Goal: Task Accomplishment & Management: Use online tool/utility

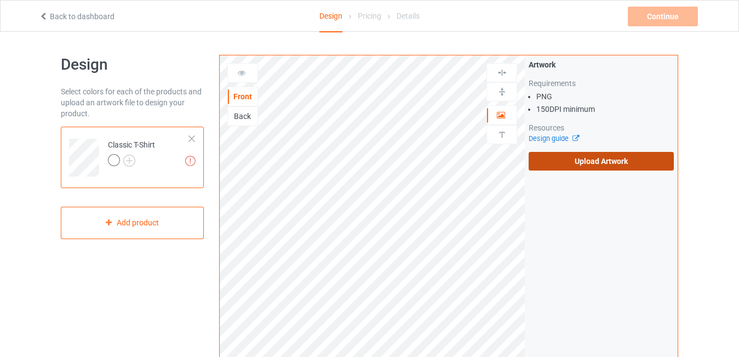
click at [572, 165] on label "Upload Artwork" at bounding box center [601, 161] width 145 height 19
click at [0, 0] on input "Upload Artwork" at bounding box center [0, 0] width 0 height 0
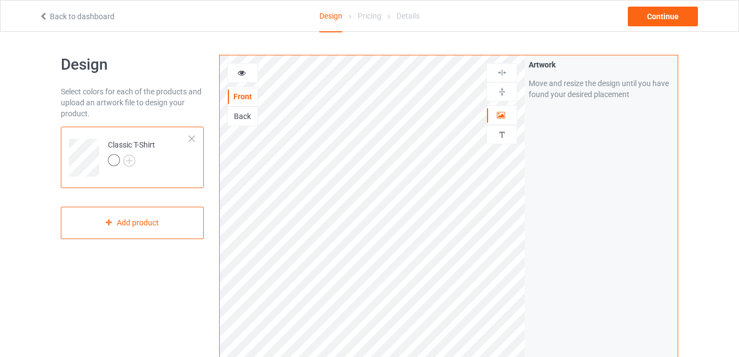
click at [554, 257] on div "Artwork Move and resize the design until you have found your desired placement" at bounding box center [601, 263] width 153 height 416
click at [502, 74] on img at bounding box center [502, 72] width 10 height 10
click at [503, 94] on img at bounding box center [502, 92] width 10 height 10
click at [128, 158] on img at bounding box center [129, 160] width 12 height 12
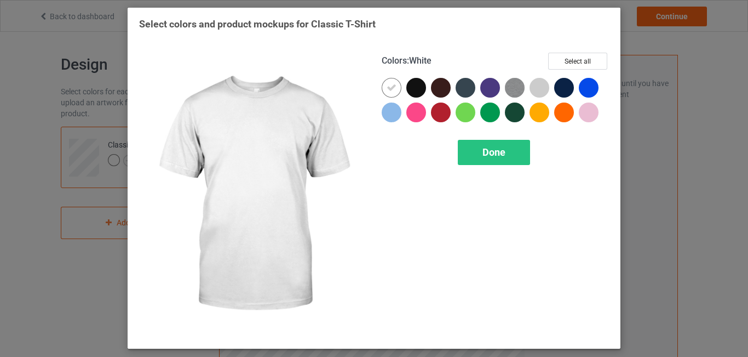
click at [393, 83] on icon at bounding box center [392, 88] width 10 height 10
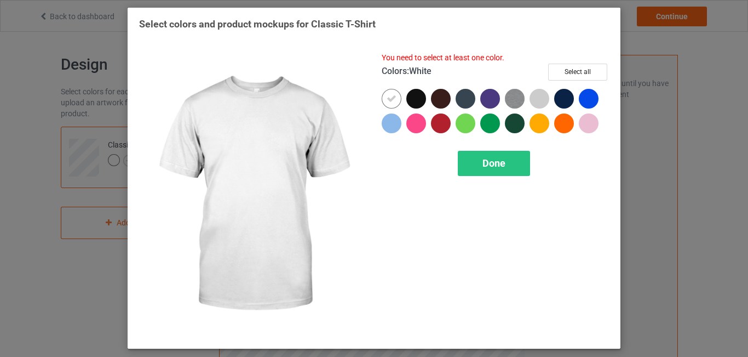
click at [392, 100] on icon at bounding box center [392, 99] width 10 height 10
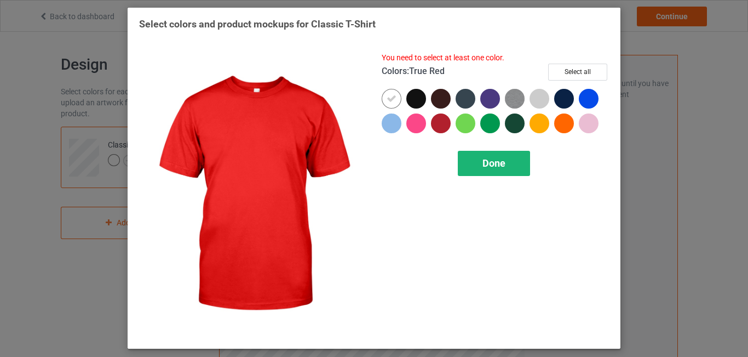
click at [478, 163] on div "Done" at bounding box center [494, 163] width 72 height 25
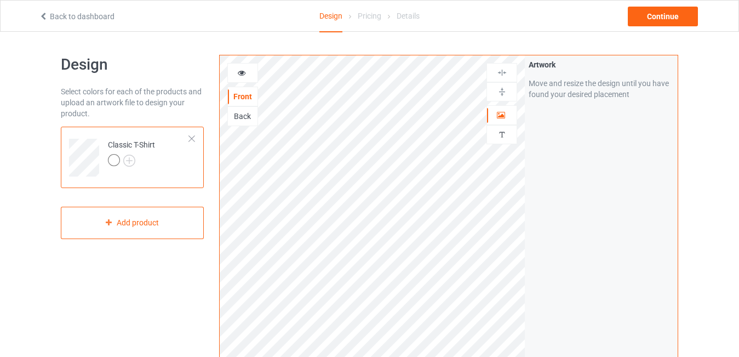
click at [547, 206] on div "Artwork Move and resize the design until you have found your desired placement" at bounding box center [601, 263] width 153 height 416
click at [503, 73] on img at bounding box center [502, 72] width 10 height 10
click at [553, 203] on div "Artwork Move and resize the design until you have found your desired placement" at bounding box center [601, 263] width 153 height 416
click at [112, 160] on div at bounding box center [114, 160] width 12 height 12
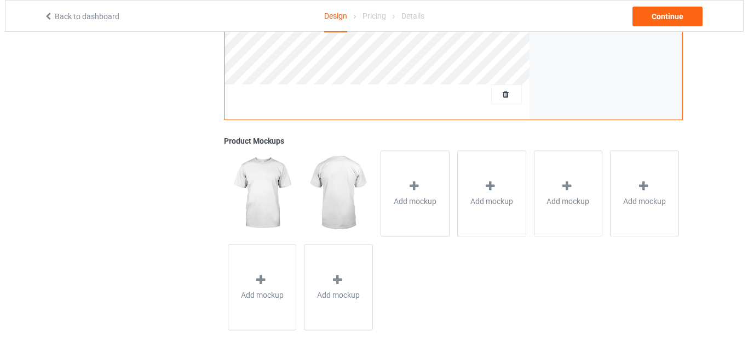
scroll to position [344, 0]
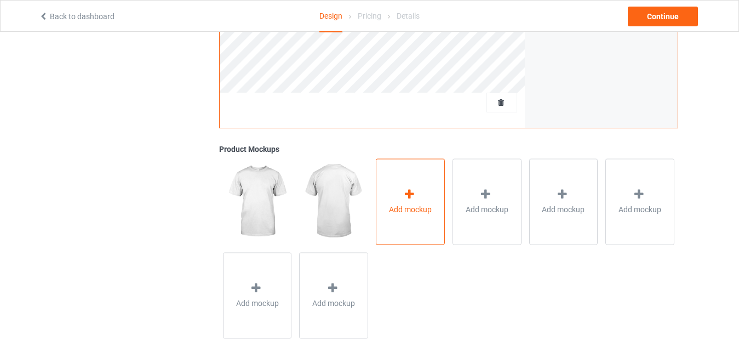
click at [394, 197] on div "Add mockup" at bounding box center [410, 201] width 69 height 86
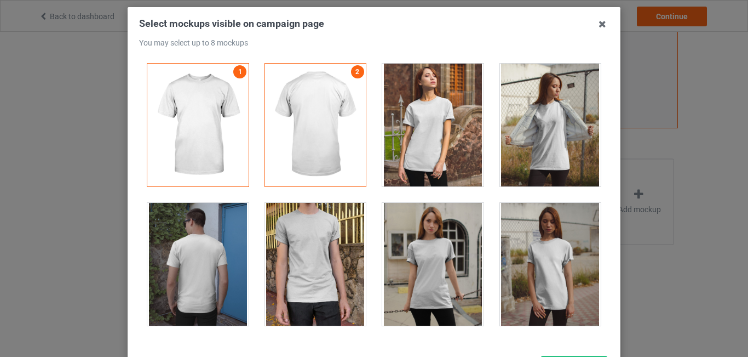
scroll to position [51, 0]
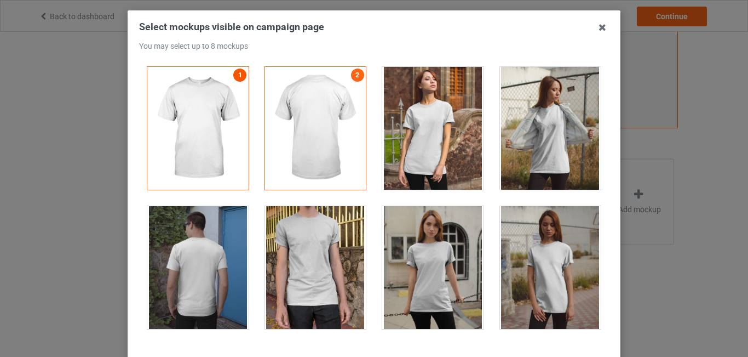
click at [233, 78] on link "1" at bounding box center [239, 74] width 13 height 13
click at [351, 76] on link "2" at bounding box center [357, 74] width 13 height 13
click at [299, 244] on div at bounding box center [315, 267] width 101 height 123
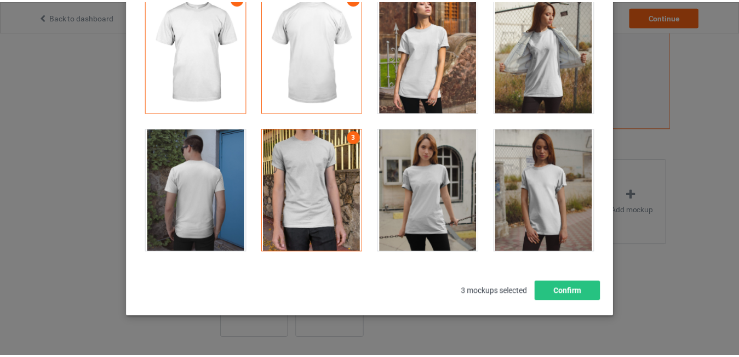
scroll to position [131, 0]
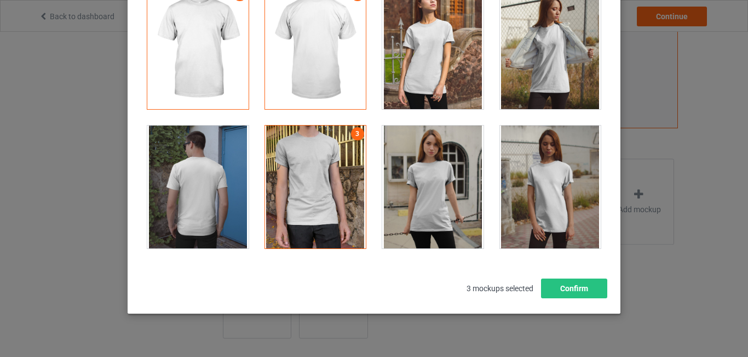
click at [440, 186] on div at bounding box center [432, 186] width 101 height 123
click at [561, 289] on button "Confirm" at bounding box center [574, 288] width 66 height 20
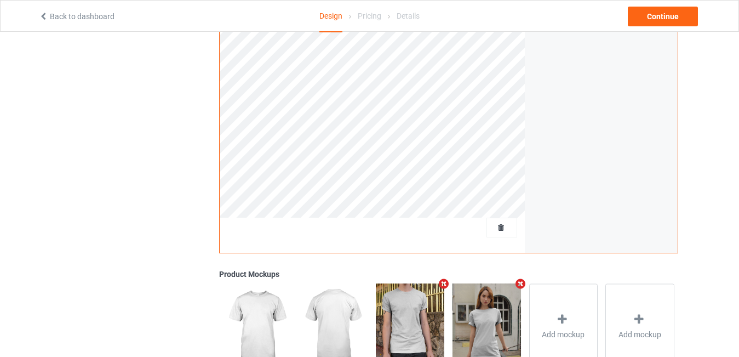
scroll to position [78, 0]
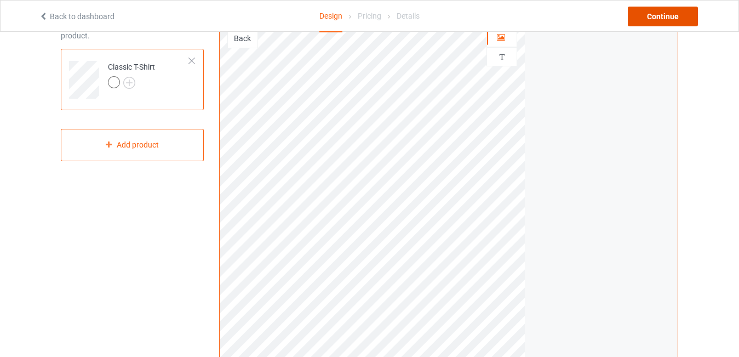
click at [661, 14] on div "Continue" at bounding box center [663, 17] width 70 height 20
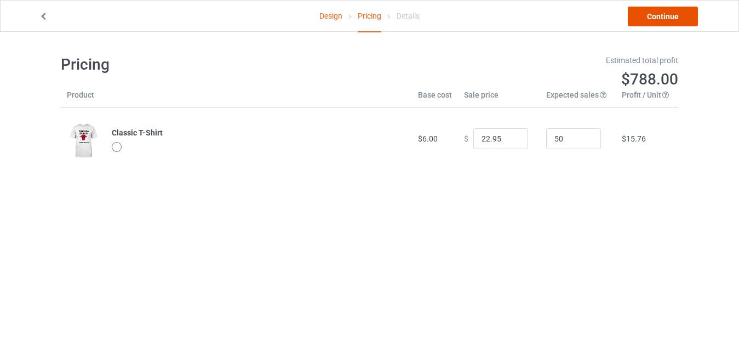
click at [683, 19] on link "Continue" at bounding box center [663, 17] width 70 height 20
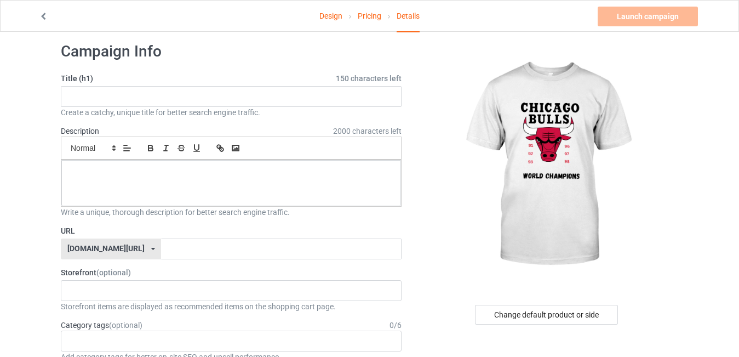
scroll to position [12, 0]
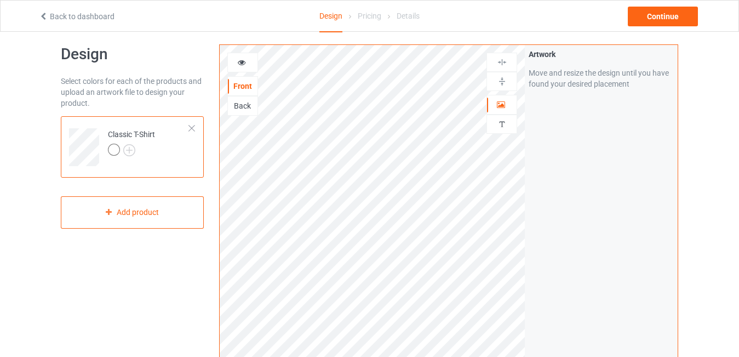
scroll to position [12, 0]
click at [506, 61] on img at bounding box center [502, 61] width 10 height 10
click at [501, 82] on img at bounding box center [502, 80] width 10 height 10
click at [112, 148] on div at bounding box center [114, 148] width 12 height 12
click at [129, 148] on img at bounding box center [129, 149] width 12 height 12
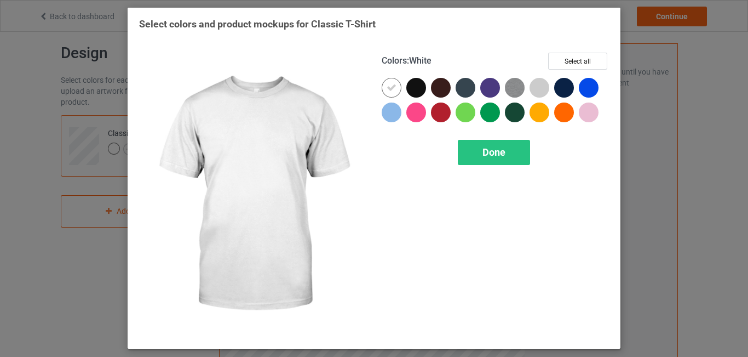
click at [394, 85] on icon at bounding box center [392, 88] width 10 height 10
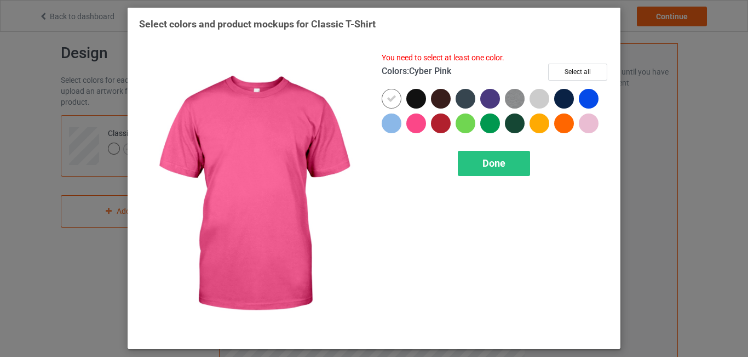
click at [422, 117] on div at bounding box center [416, 123] width 20 height 20
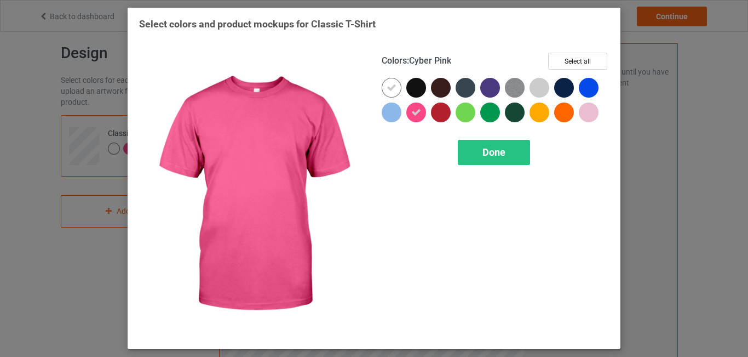
click at [418, 107] on icon at bounding box center [416, 112] width 10 height 10
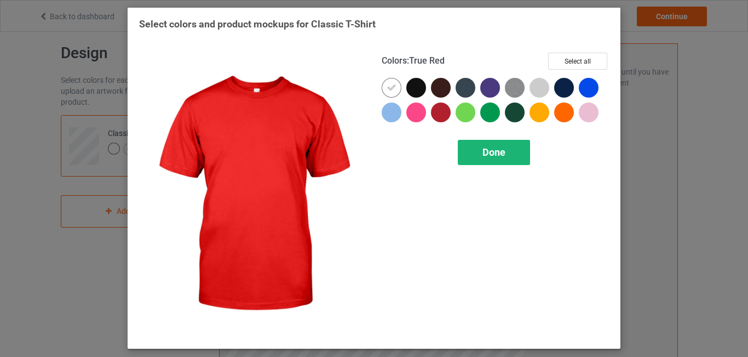
click at [474, 151] on div "Done" at bounding box center [494, 152] width 72 height 25
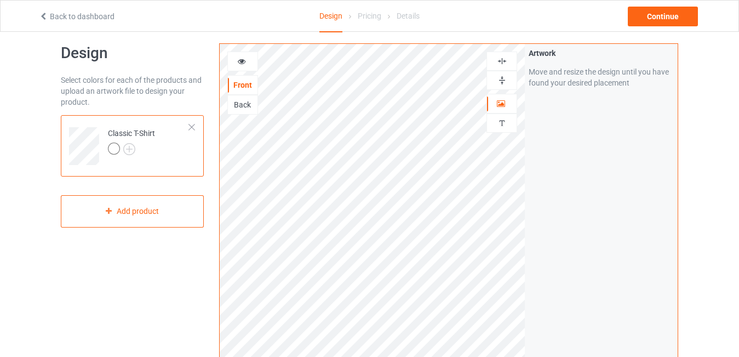
click at [503, 64] on img at bounding box center [502, 61] width 10 height 10
click at [502, 77] on img at bounding box center [502, 80] width 10 height 10
click at [672, 15] on div "Continue" at bounding box center [663, 17] width 70 height 20
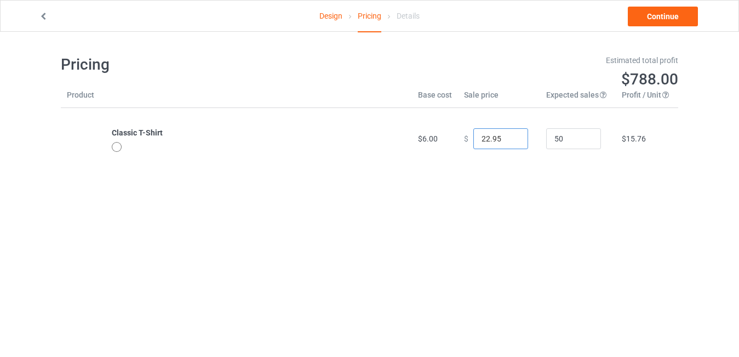
click at [481, 137] on input "22.95" at bounding box center [500, 138] width 55 height 21
drag, startPoint x: 484, startPoint y: 136, endPoint x: 477, endPoint y: 136, distance: 7.1
click at [477, 136] on input "21.95" at bounding box center [500, 138] width 55 height 21
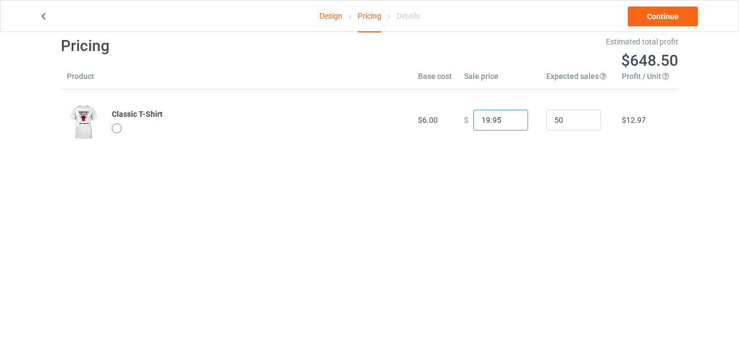
scroll to position [16, 0]
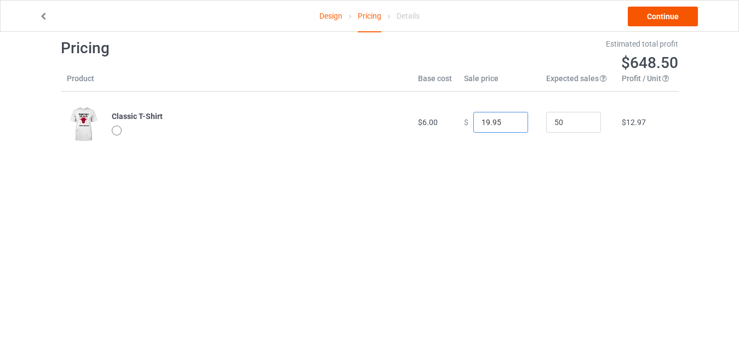
type input "19.95"
click at [672, 14] on link "Continue" at bounding box center [663, 17] width 70 height 20
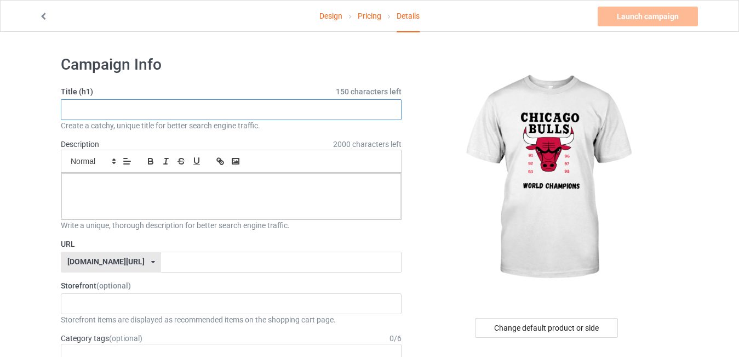
click at [151, 109] on input "text" at bounding box center [231, 109] width 341 height 21
click at [106, 107] on input "text" at bounding box center [231, 109] width 341 height 21
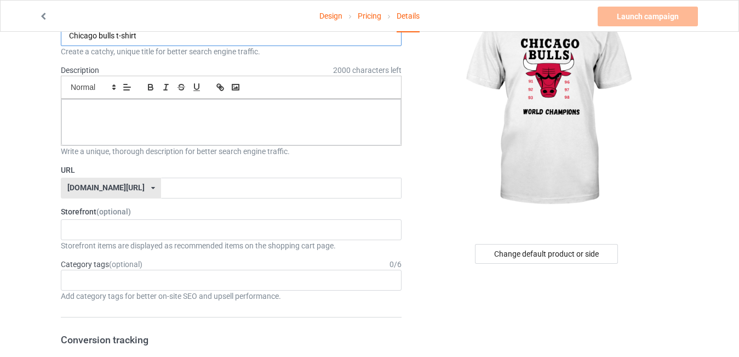
scroll to position [87, 0]
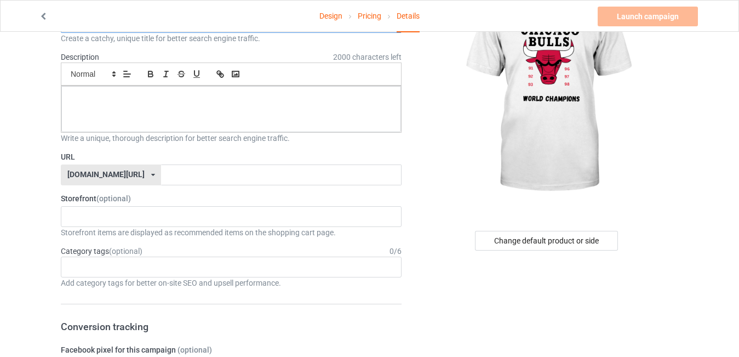
type input "Chicago bulls t-shirt"
click at [161, 172] on input "text" at bounding box center [281, 174] width 240 height 21
type input "b"
click at [165, 175] on input "chicagobulls25" at bounding box center [281, 174] width 240 height 21
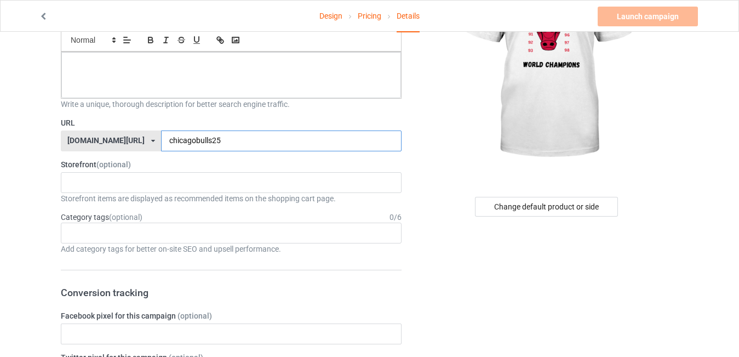
scroll to position [123, 0]
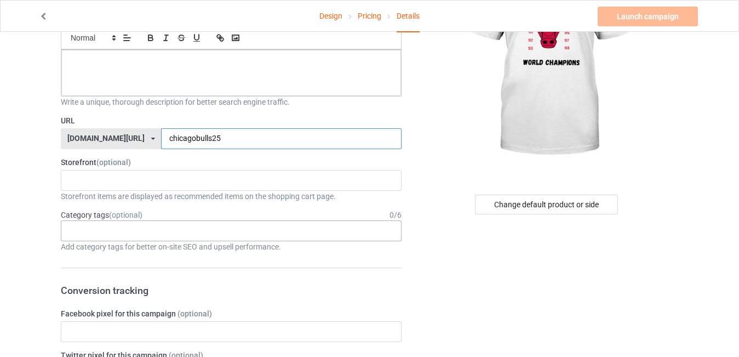
type input "chicagobulls25"
click at [101, 233] on div "Age > 1-19 > 1 Age > 1-12 Months > 1 Month Age > 1-12 Months Age > 1-19 Age > 1…" at bounding box center [231, 230] width 341 height 21
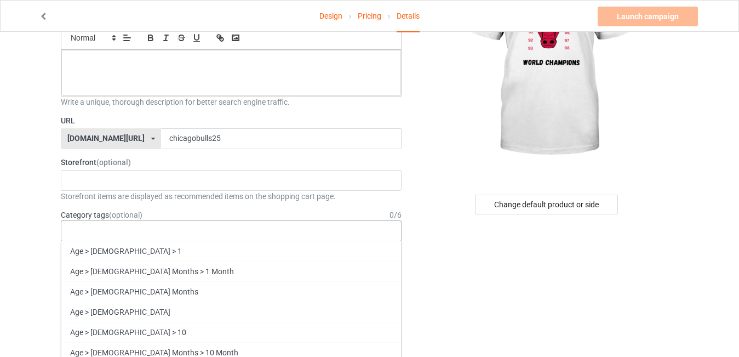
click at [101, 233] on div "Age > 1-19 > 1 Age > 1-12 Months > 1 Month Age > 1-12 Months Age > 1-19 Age > 1…" at bounding box center [231, 230] width 341 height 21
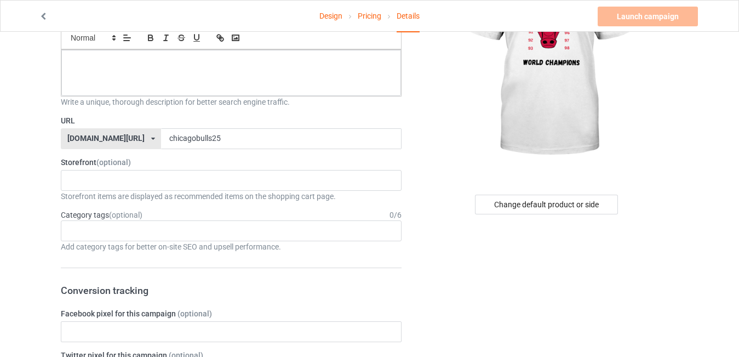
click at [116, 230] on div "Age > 1-19 > 1 Age > 1-12 Months > 1 Month Age > 1-12 Months Age > 1-19 Age > 1…" at bounding box center [231, 230] width 341 height 21
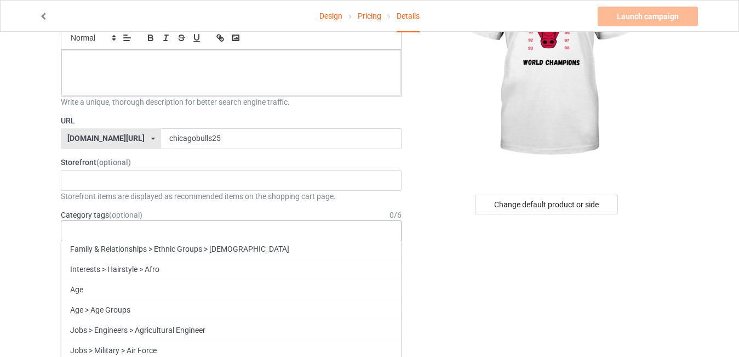
scroll to position [3583, 0]
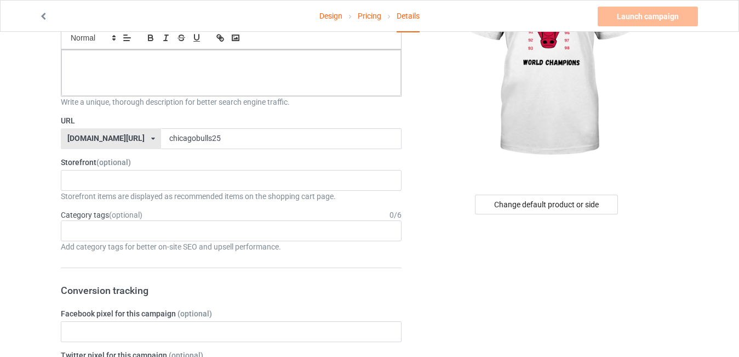
click at [394, 236] on div "Age > 1-19 > 1 Age > 1-12 Months > 1 Month Age > 1-12 Months Age > 1-19 Age > 1…" at bounding box center [231, 230] width 341 height 21
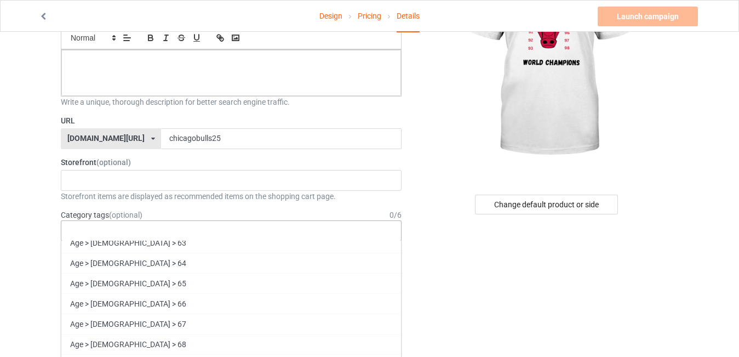
scroll to position [0, 0]
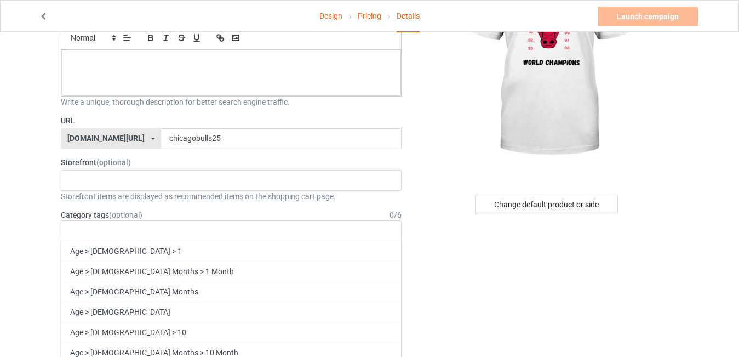
click at [435, 211] on div "Change default product or side" at bounding box center [547, 204] width 261 height 20
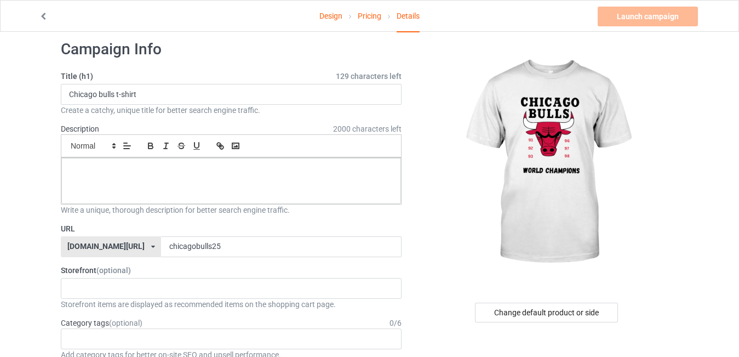
scroll to position [8, 0]
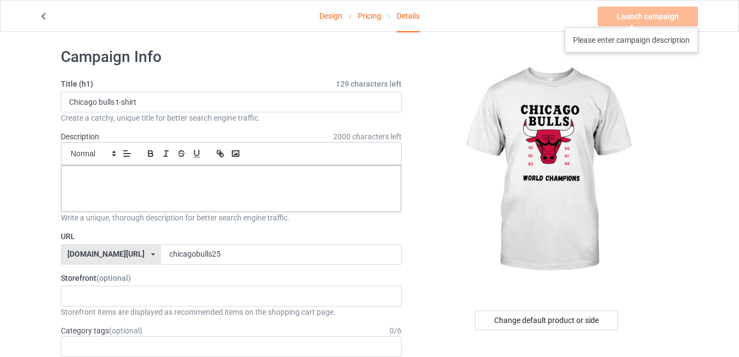
click at [632, 16] on div "Launch campaign Please enter campaign description" at bounding box center [649, 17] width 102 height 20
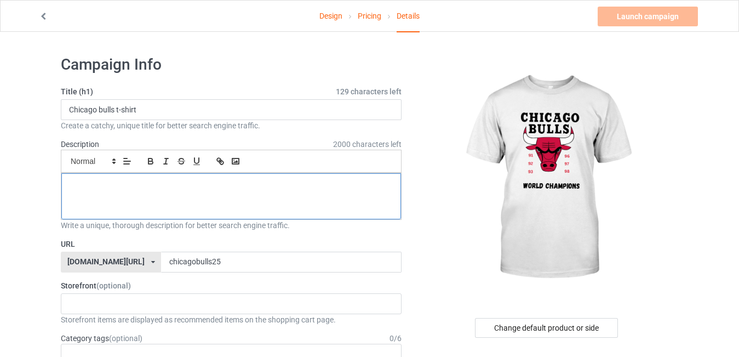
click at [188, 176] on div at bounding box center [231, 196] width 340 height 46
click at [147, 188] on p at bounding box center [231, 185] width 322 height 10
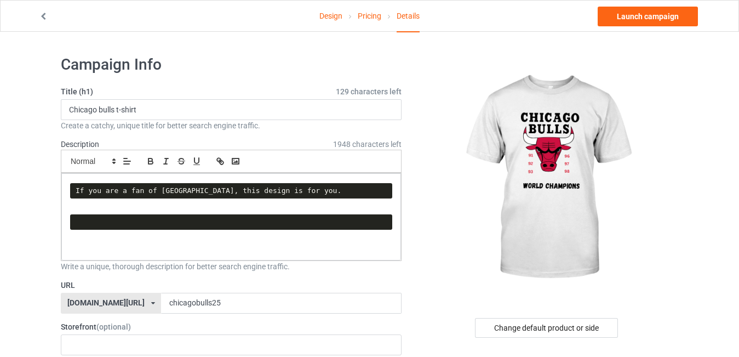
click at [450, 233] on img at bounding box center [547, 178] width 197 height 246
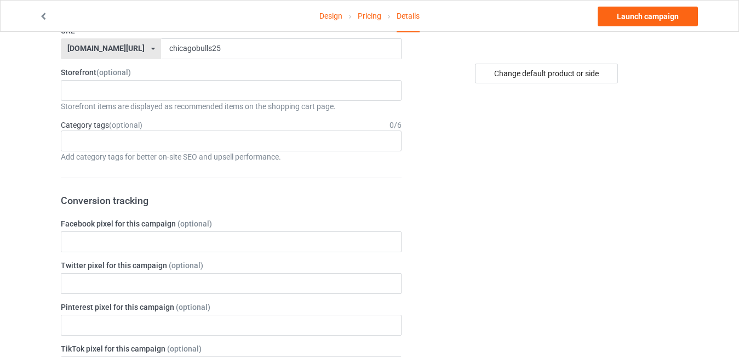
scroll to position [259, 0]
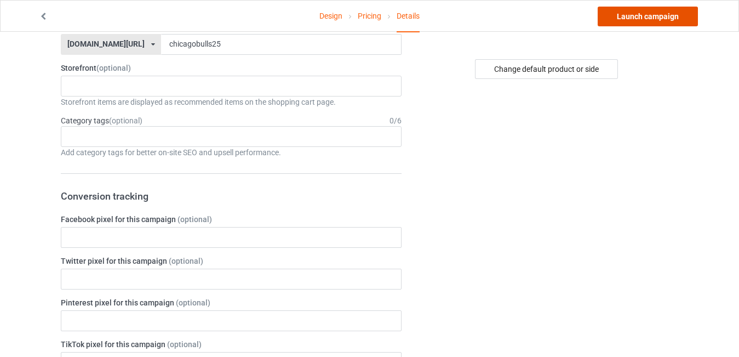
click at [636, 16] on link "Launch campaign" at bounding box center [648, 17] width 100 height 20
